Goal: Navigation & Orientation: Understand site structure

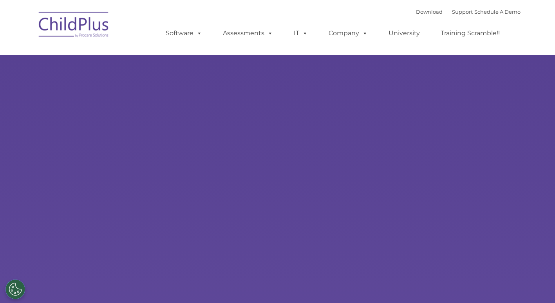
select select "MEDIUM"
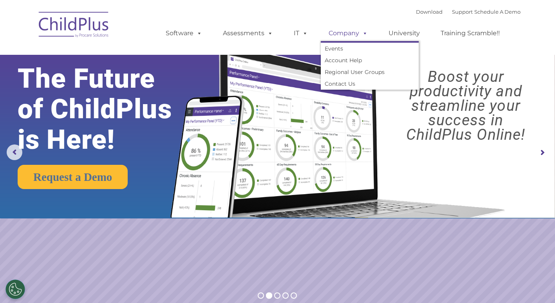
click at [356, 36] on link "Company" at bounding box center [348, 33] width 55 height 16
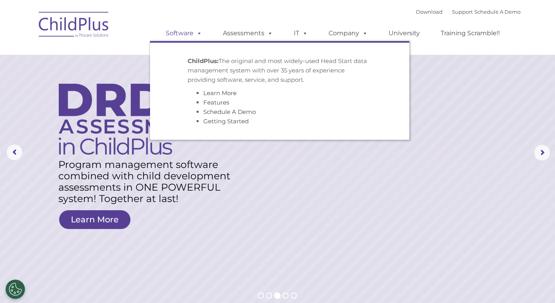
click at [186, 33] on link "Software" at bounding box center [184, 33] width 52 height 16
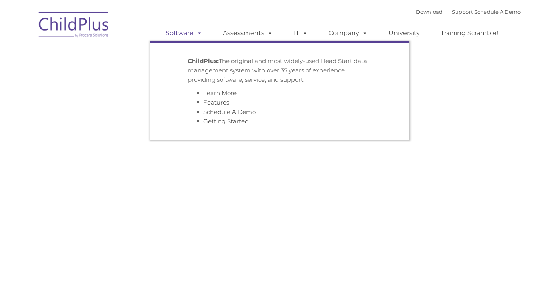
type input ""
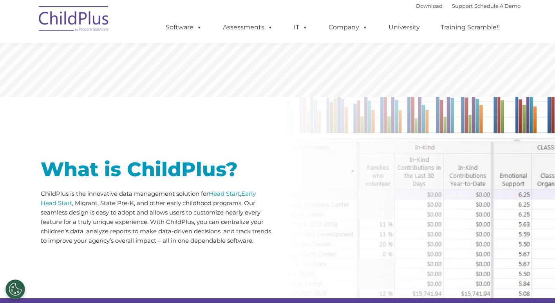
scroll to position [265, 0]
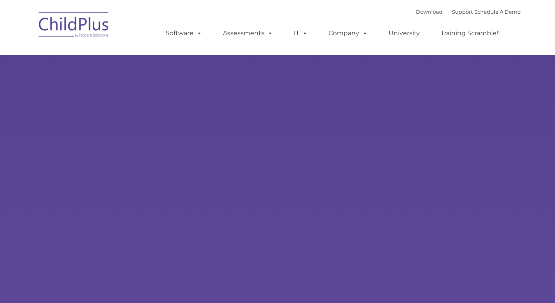
type input ""
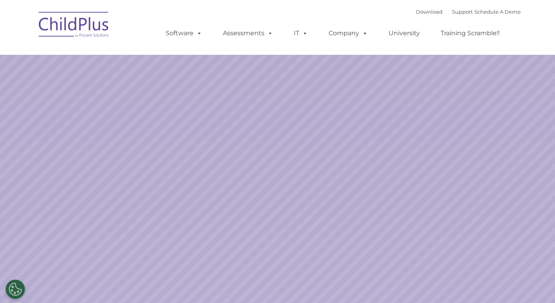
select select "MEDIUM"
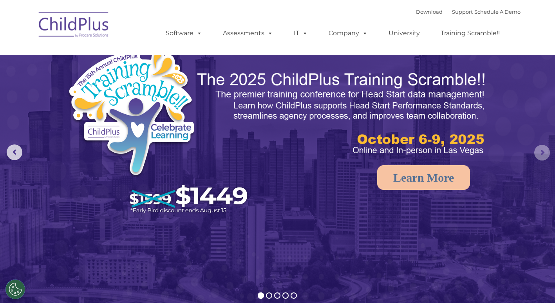
click at [543, 151] on rs-arrow at bounding box center [542, 153] width 16 height 16
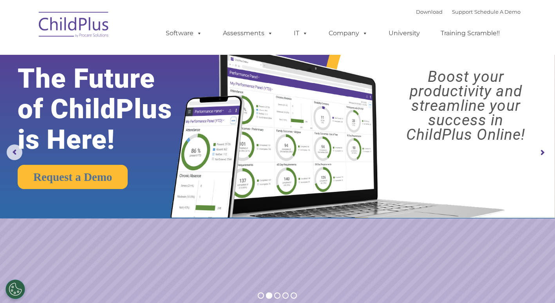
click at [543, 151] on rs-arrow at bounding box center [542, 153] width 16 height 16
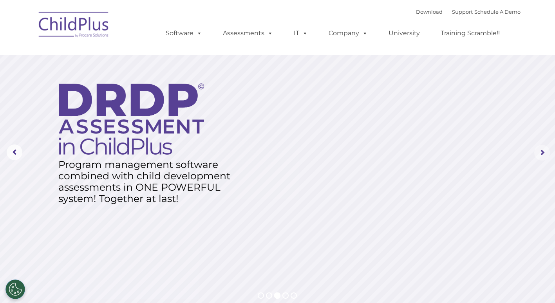
click at [543, 151] on rs-arrow at bounding box center [542, 153] width 16 height 16
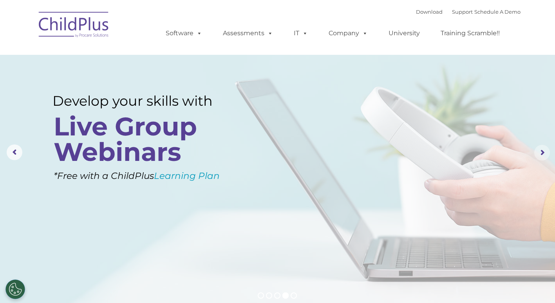
click at [543, 151] on rs-arrow at bounding box center [542, 153] width 16 height 16
